Goal: Navigation & Orientation: Find specific page/section

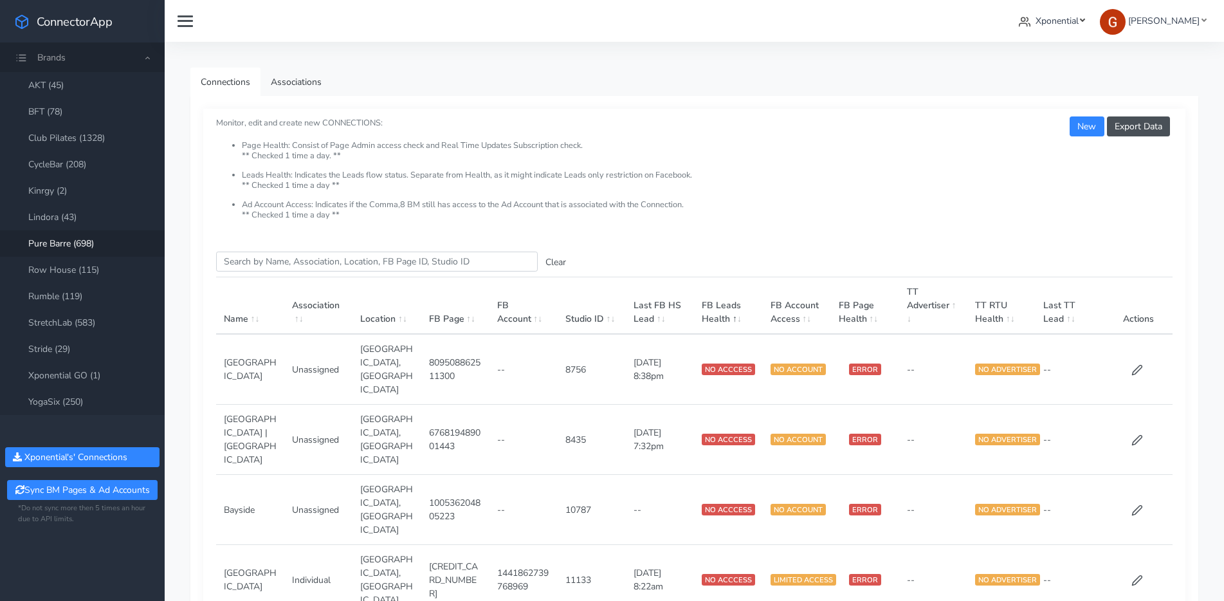
click at [1071, 22] on span "Xponential" at bounding box center [1056, 21] width 43 height 12
click at [1072, 22] on span "Xponential" at bounding box center [1056, 21] width 43 height 12
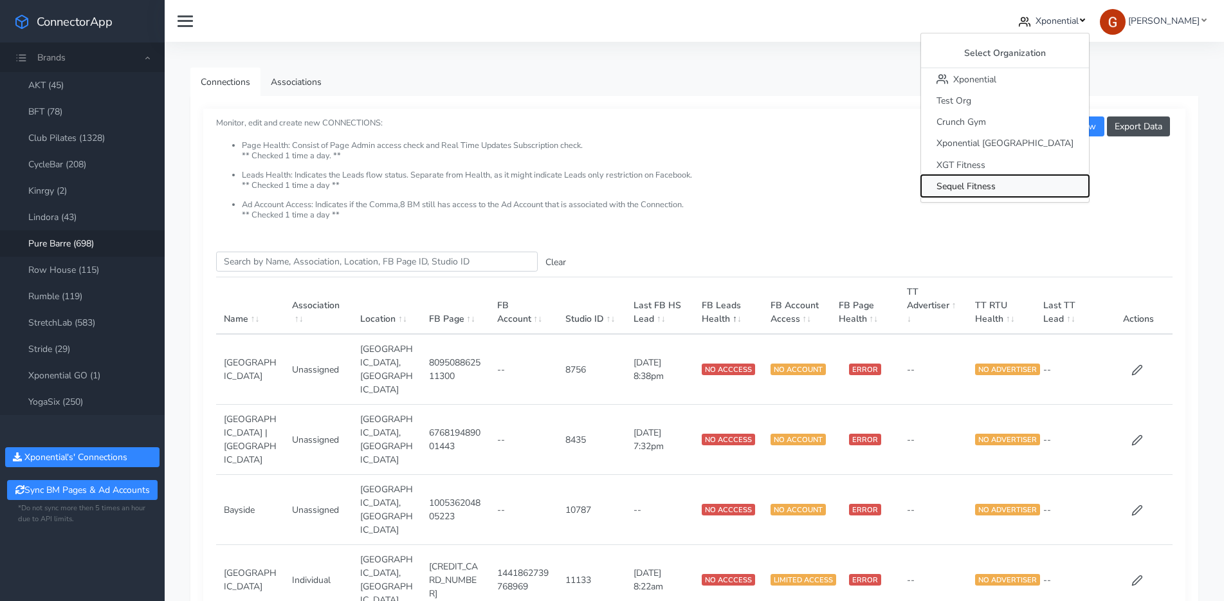
click at [995, 181] on span "Sequel Fitness" at bounding box center [965, 186] width 59 height 12
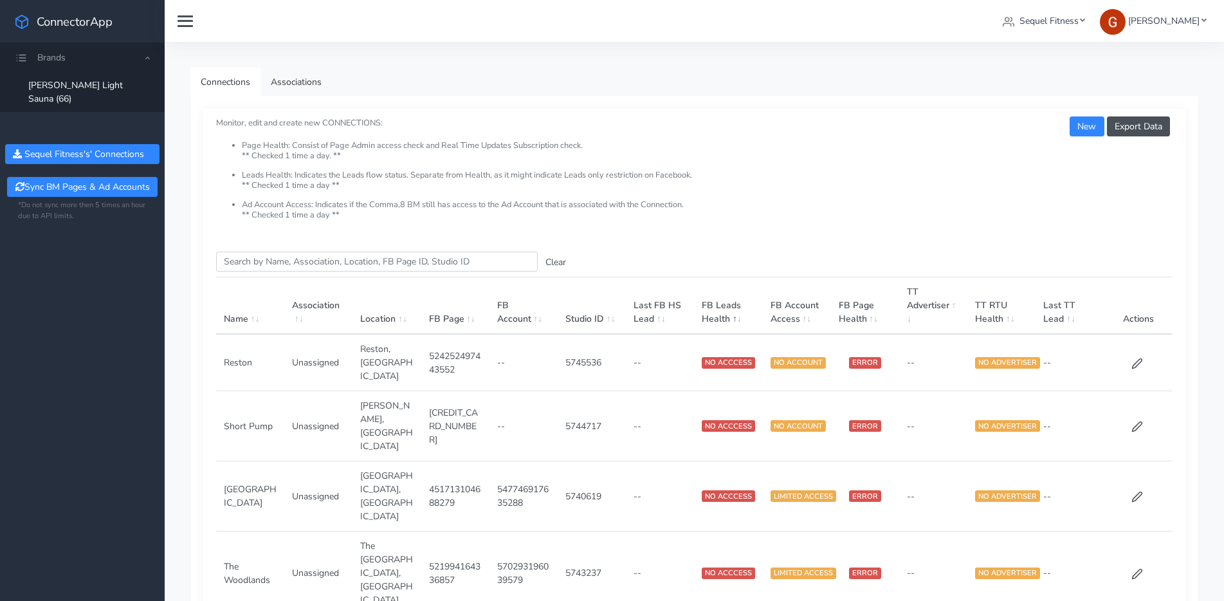
click at [145, 59] on span "Brands" at bounding box center [82, 57] width 165 height 30
click at [131, 59] on span "Brands" at bounding box center [82, 57] width 165 height 30
click at [1023, 19] on link "Sequel Fitness" at bounding box center [1043, 21] width 93 height 24
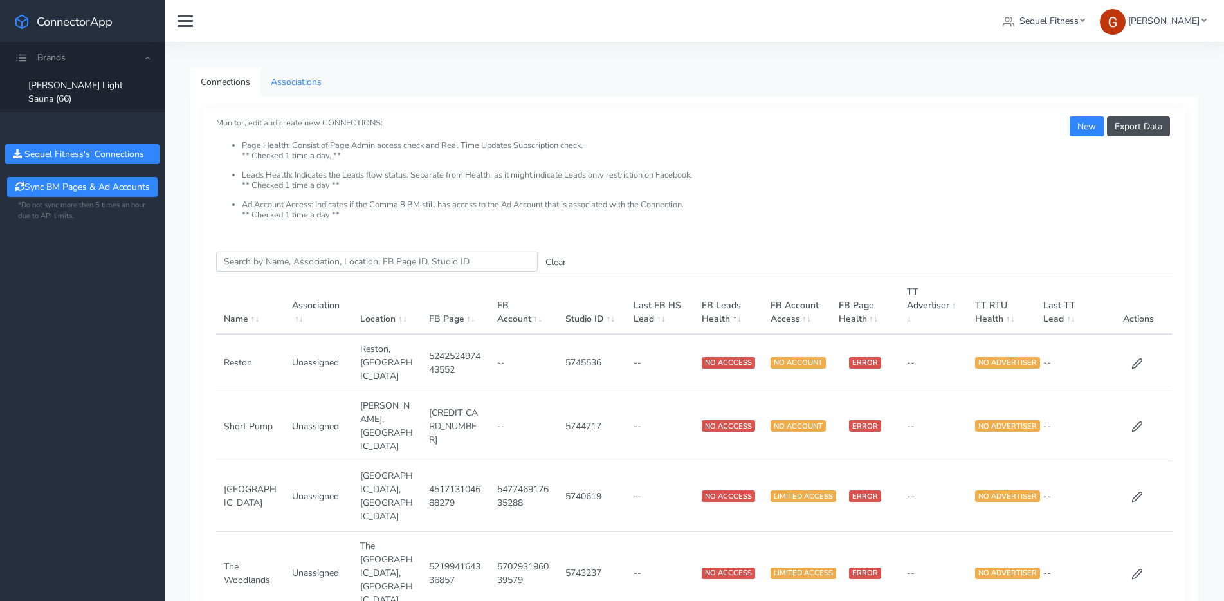
click at [300, 79] on link "Associations" at bounding box center [295, 82] width 71 height 29
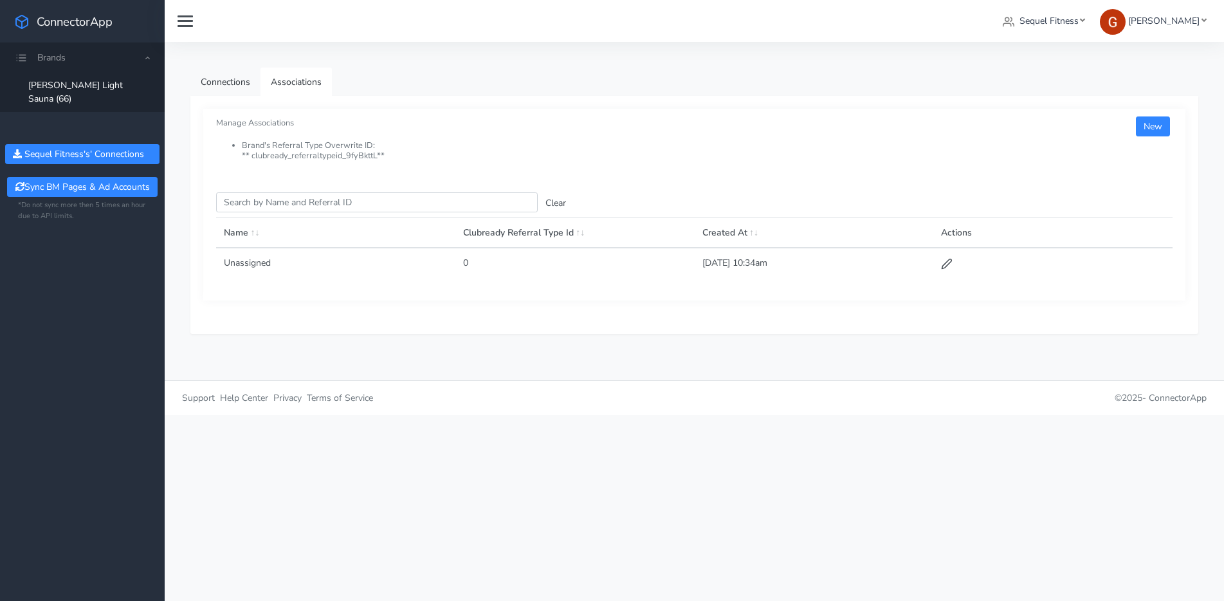
click at [46, 79] on link "[PERSON_NAME] Light Sauna (66)" at bounding box center [82, 92] width 165 height 40
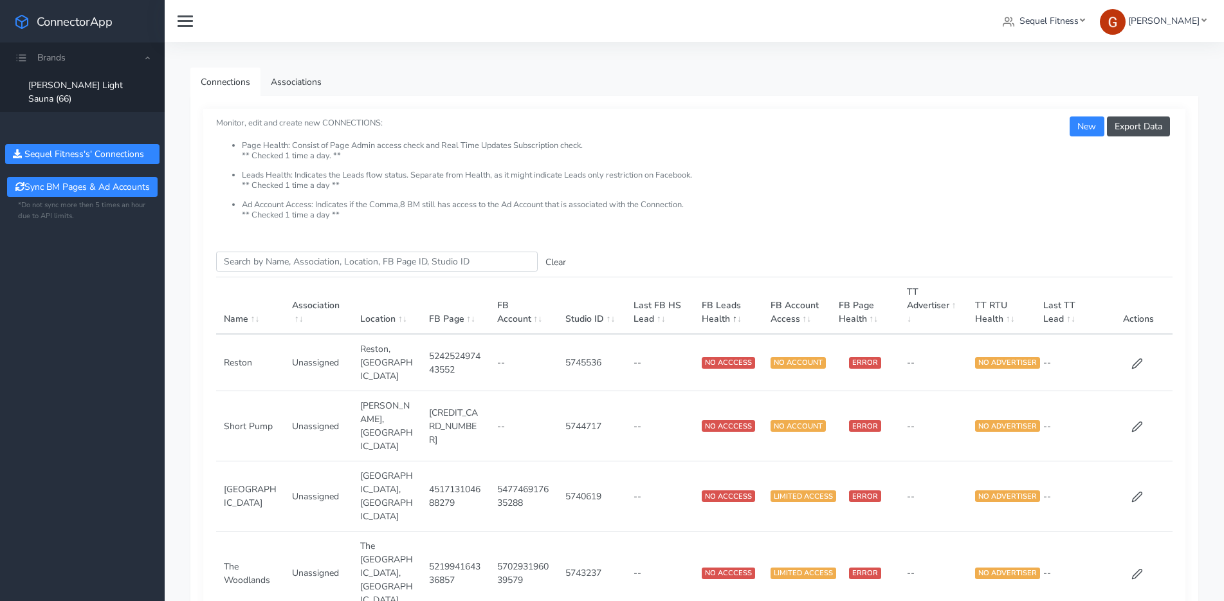
click at [25, 57] on span "Brands" at bounding box center [82, 57] width 165 height 30
click at [55, 77] on link "[PERSON_NAME] Light Sauna (66)" at bounding box center [82, 92] width 165 height 40
click at [112, 112] on ul "Brands [PERSON_NAME] Light Sauna (66) Sequel Fitness 's' Connections Sync BM Pa…" at bounding box center [82, 151] width 165 height 219
click at [88, 63] on span "Brands" at bounding box center [82, 57] width 165 height 30
click at [78, 80] on link "[PERSON_NAME] Light Sauna (66)" at bounding box center [82, 92] width 165 height 40
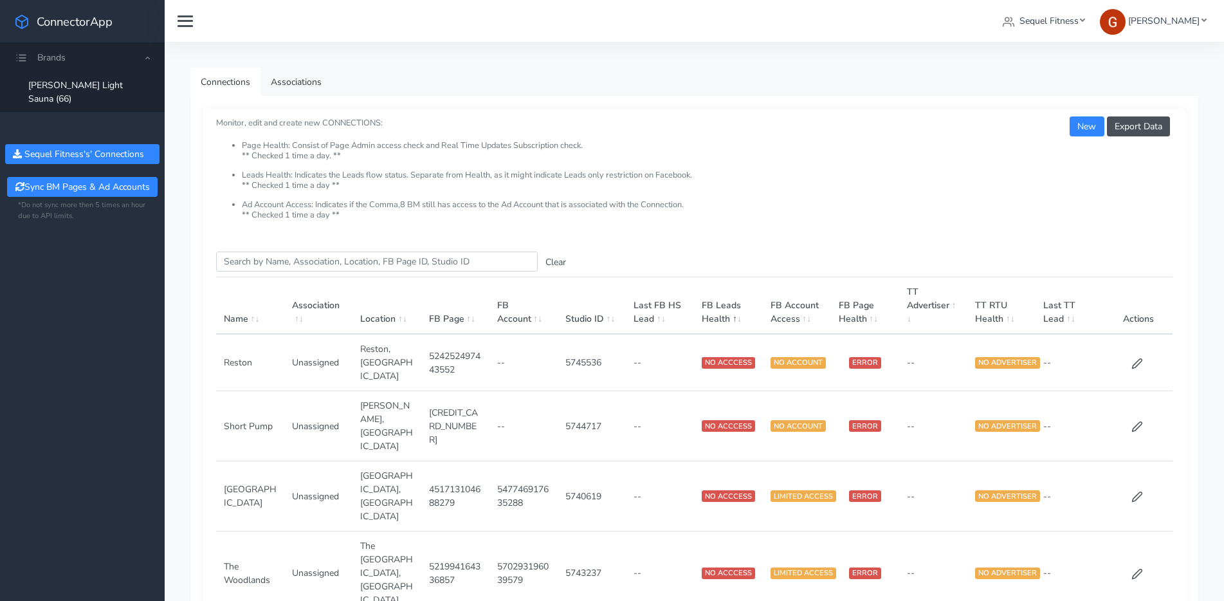
click at [100, 64] on span "Brands" at bounding box center [82, 57] width 165 height 30
click at [62, 60] on span "Brands" at bounding box center [51, 57] width 28 height 12
click at [17, 55] on icon at bounding box center [21, 58] width 12 height 12
click at [19, 56] on icon at bounding box center [21, 58] width 12 height 12
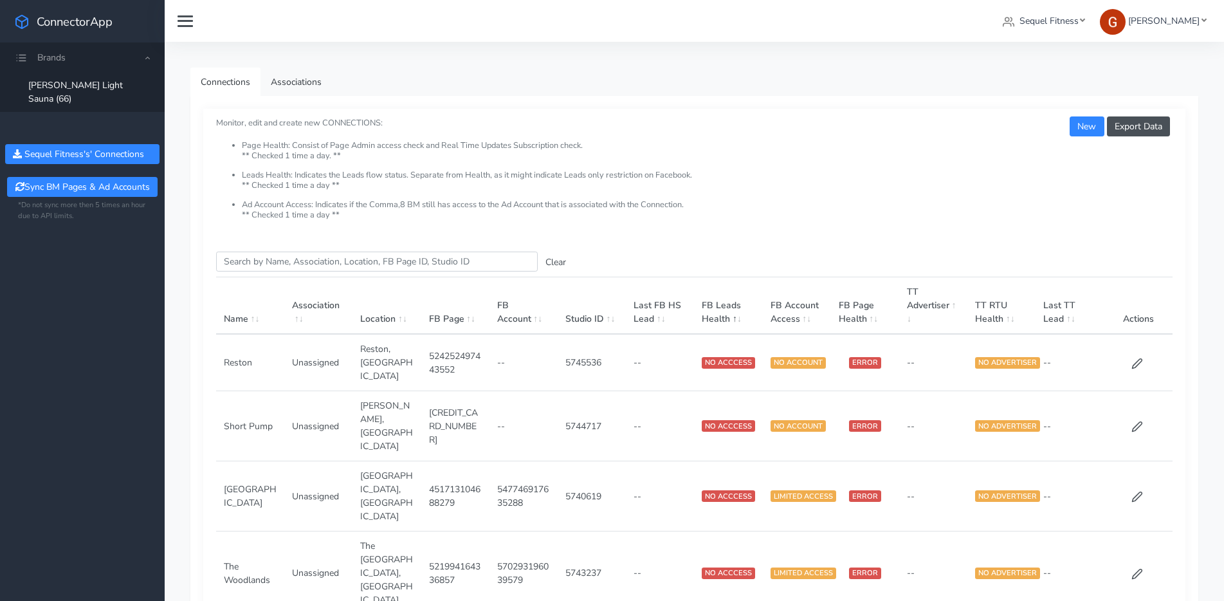
click at [23, 55] on icon at bounding box center [21, 58] width 12 height 12
click at [22, 53] on icon at bounding box center [21, 58] width 12 height 12
click at [67, 86] on link "[PERSON_NAME] Light Sauna (66)" at bounding box center [82, 92] width 165 height 40
